Goal: Information Seeking & Learning: Find specific fact

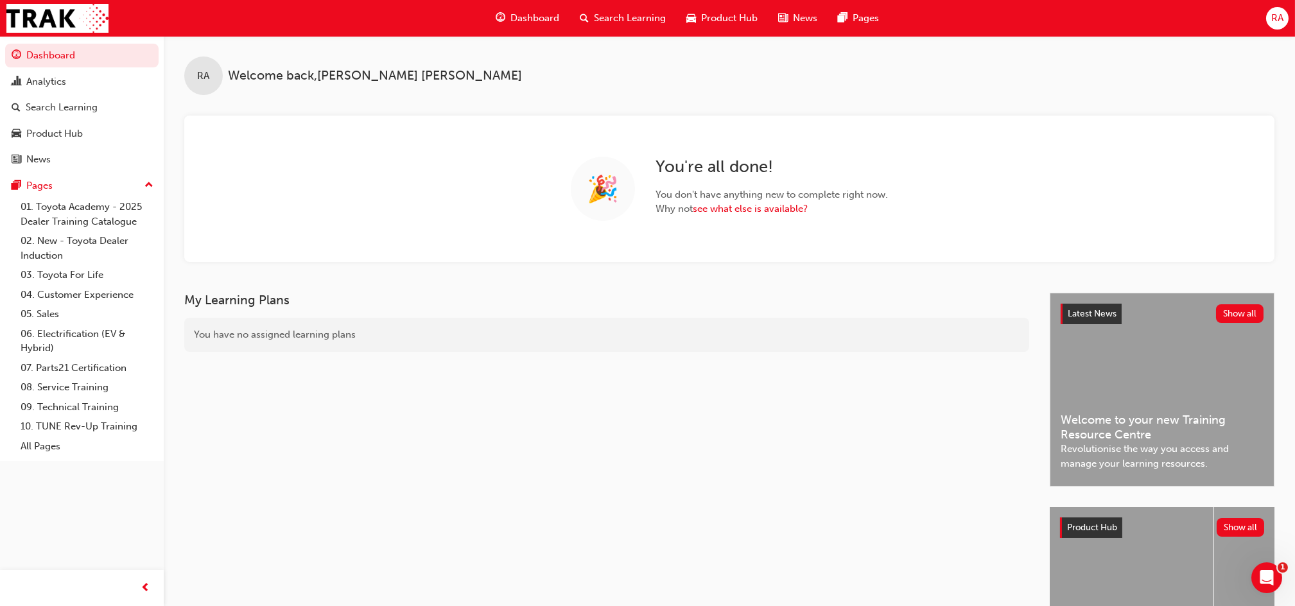
click at [639, 13] on span "Search Learning" at bounding box center [630, 18] width 72 height 15
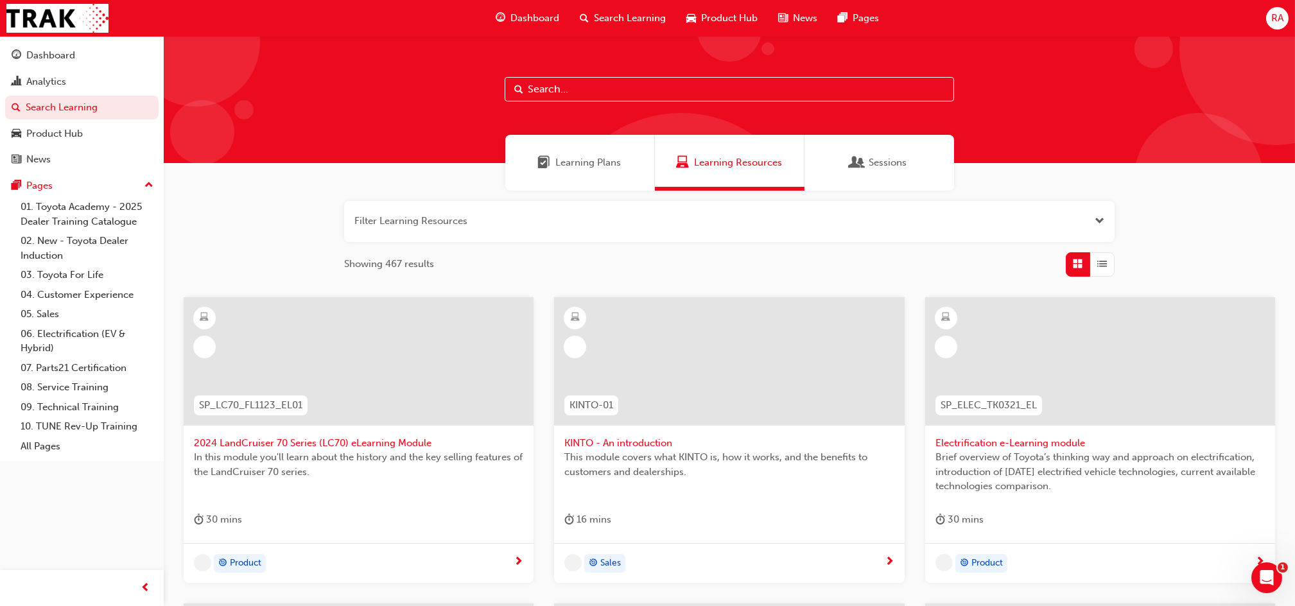
click at [559, 91] on input "text" at bounding box center [729, 89] width 449 height 24
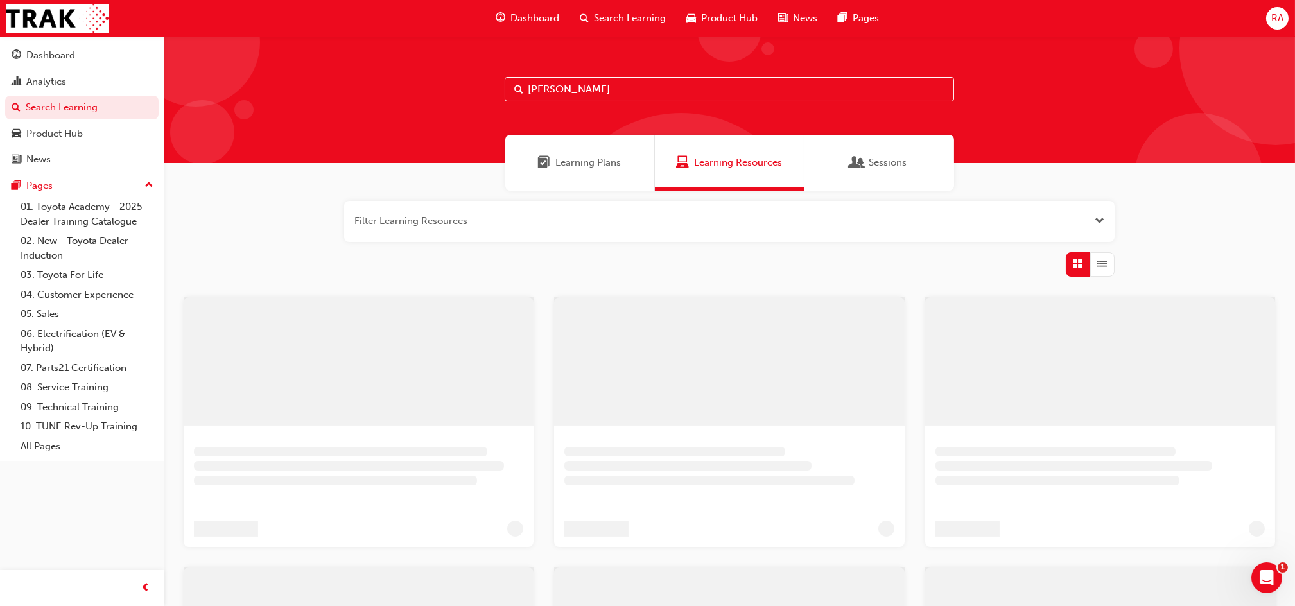
type input "[PERSON_NAME]"
